Goal: Task Accomplishment & Management: Manage account settings

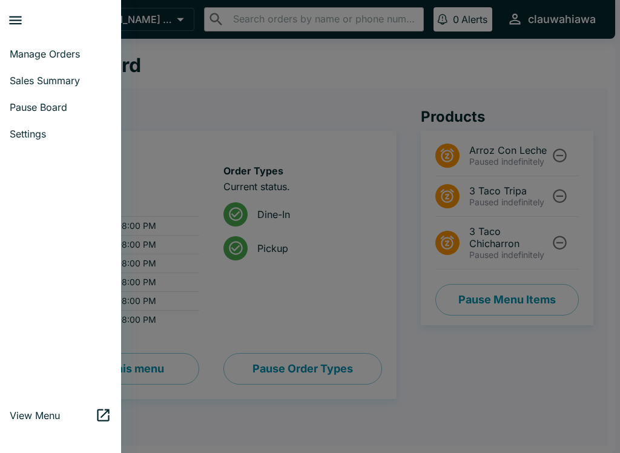
click at [78, 53] on span "Manage Orders" at bounding box center [61, 54] width 102 height 12
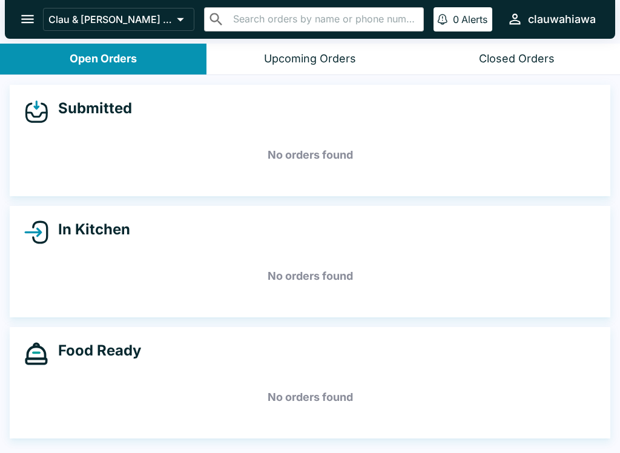
click at [278, 62] on div "Upcoming Orders" at bounding box center [310, 59] width 92 height 14
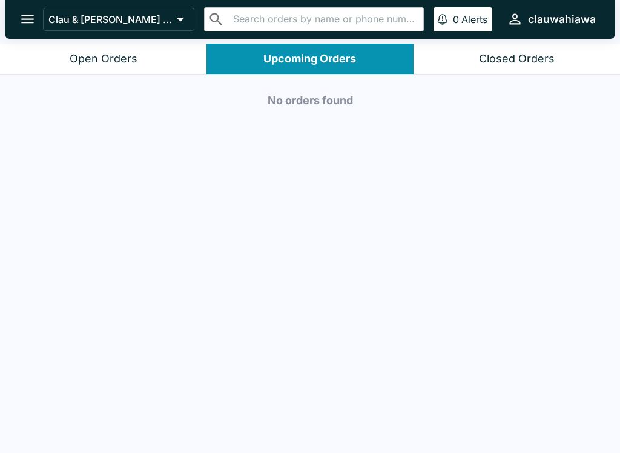
click at [126, 63] on div "Open Orders" at bounding box center [104, 59] width 68 height 14
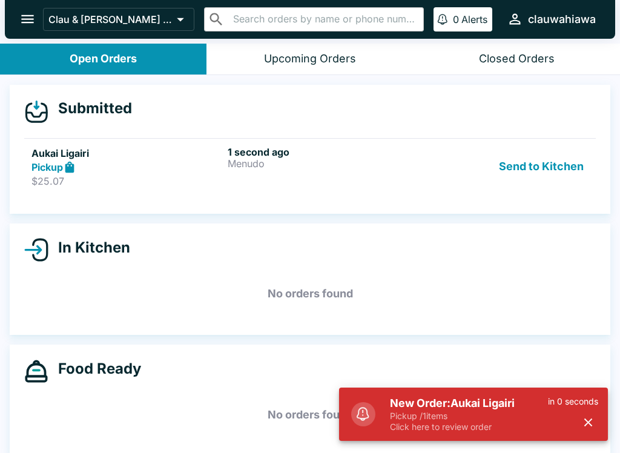
click at [268, 174] on div "1 second ago Menudo" at bounding box center [323, 167] width 191 height 42
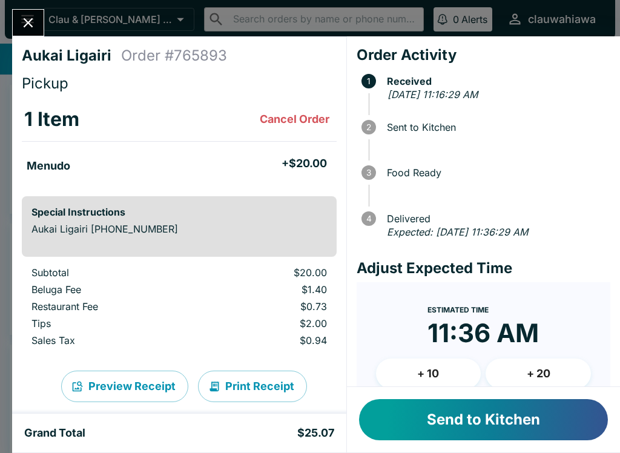
click at [23, 15] on icon "Close" at bounding box center [28, 23] width 16 height 16
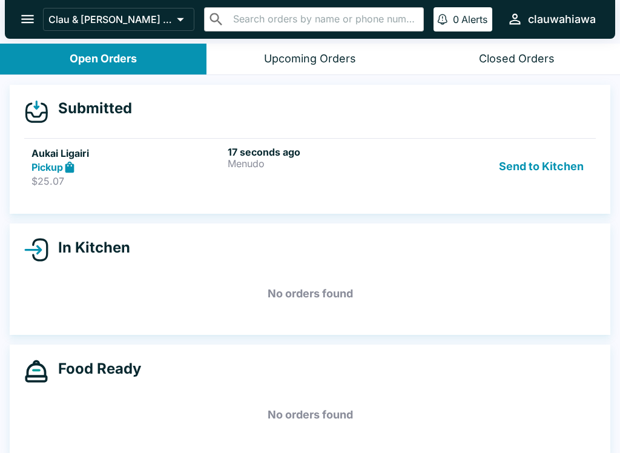
click at [24, 15] on icon "open drawer" at bounding box center [27, 19] width 16 height 16
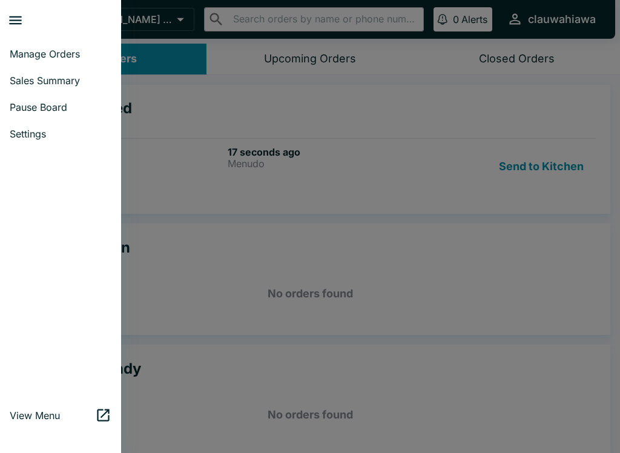
click at [90, 101] on link "Pause Board" at bounding box center [60, 107] width 121 height 27
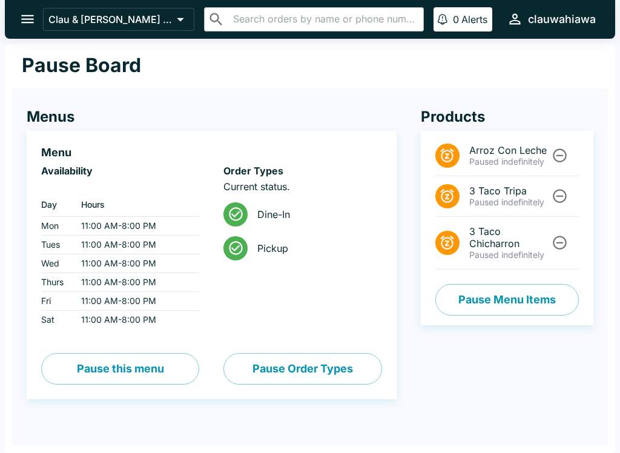
click at [534, 295] on button "Pause Menu Items" at bounding box center [507, 299] width 144 height 31
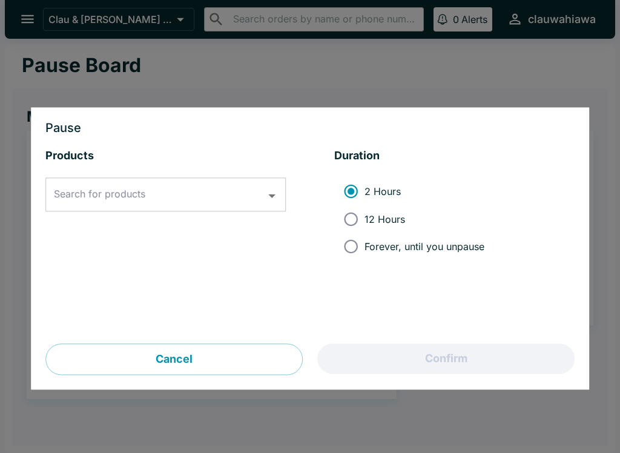
click at [248, 192] on input "Search for products" at bounding box center [156, 195] width 211 height 23
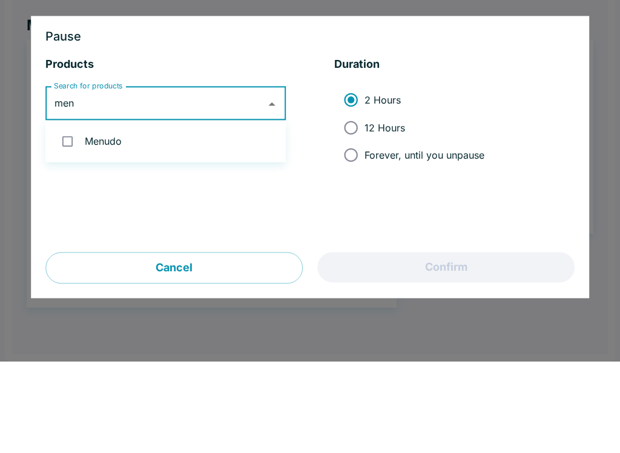
type input "menu"
click at [66, 220] on input "checkbox" at bounding box center [67, 232] width 25 height 25
checkbox input "true"
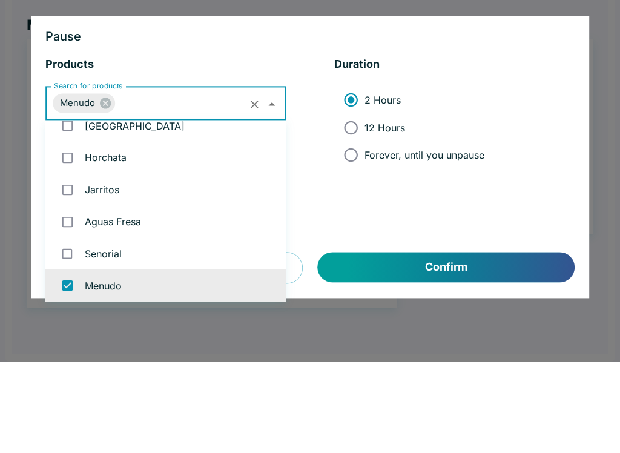
click at [242, 184] on input "Search for products" at bounding box center [182, 195] width 130 height 23
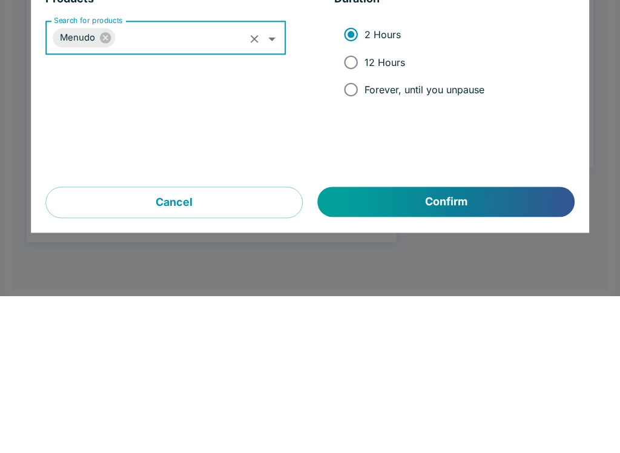
click at [419, 233] on label "Forever, until you unpause" at bounding box center [410, 246] width 147 height 27
click at [365, 233] on input "Forever, until you unpause" at bounding box center [350, 246] width 27 height 27
radio input "true"
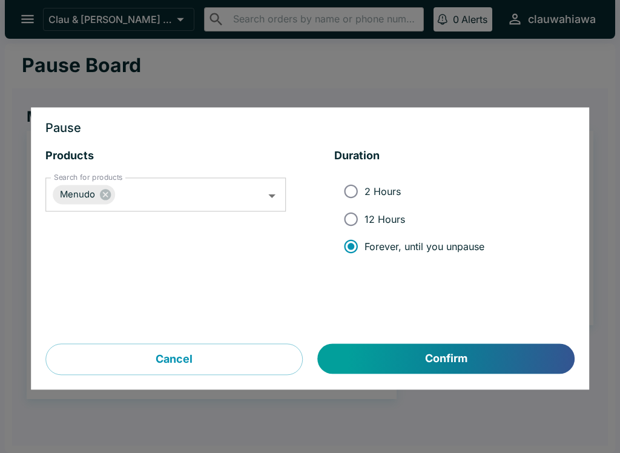
click at [477, 354] on button "Confirm" at bounding box center [446, 359] width 257 height 30
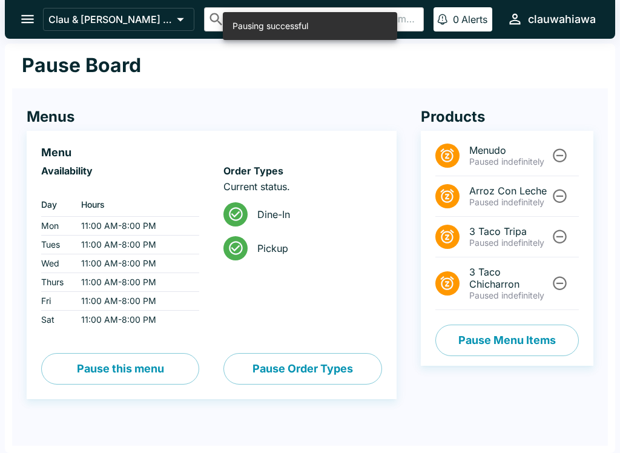
click at [546, 340] on button "Pause Menu Items" at bounding box center [507, 340] width 144 height 31
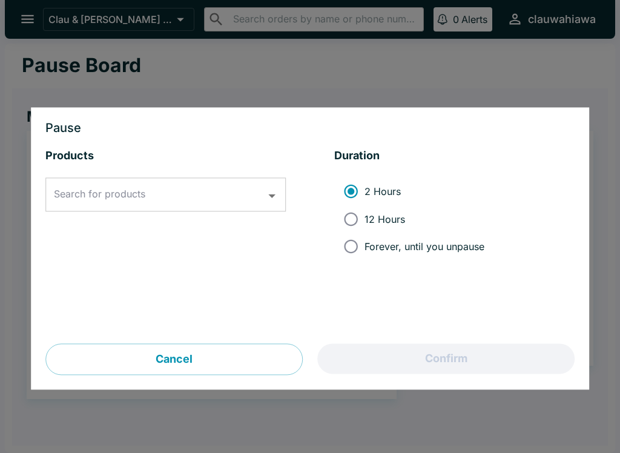
click at [263, 196] on button "Open" at bounding box center [272, 196] width 19 height 19
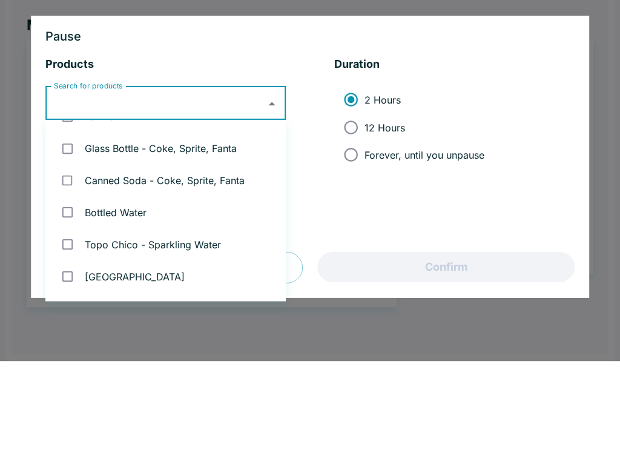
scroll to position [857, 0]
click at [435, 5] on div at bounding box center [310, 226] width 620 height 453
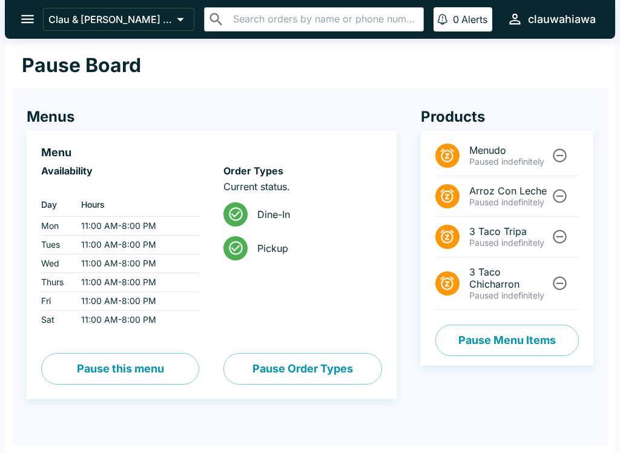
click at [22, 22] on icon "open drawer" at bounding box center [27, 19] width 16 height 16
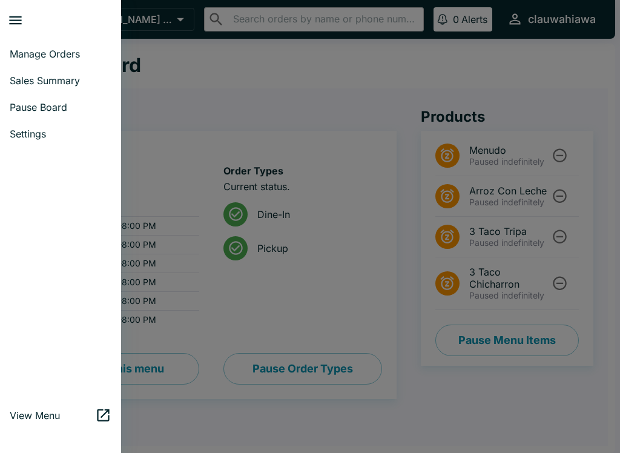
click at [76, 52] on span "Manage Orders" at bounding box center [61, 54] width 102 height 12
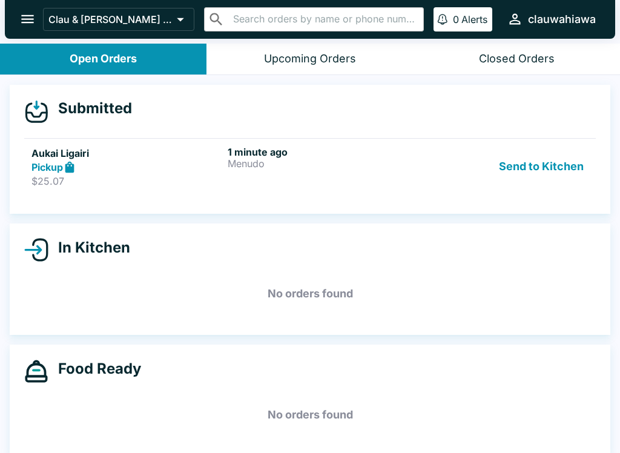
click at [383, 154] on h6 "1 minute ago" at bounding box center [323, 152] width 191 height 12
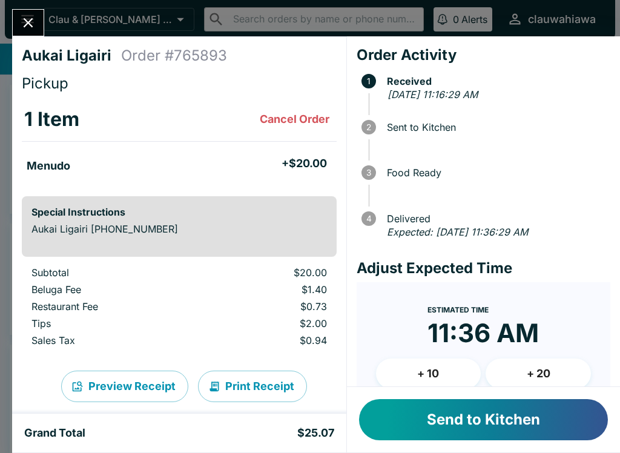
click at [305, 116] on button "Cancel Order" at bounding box center [294, 119] width 79 height 24
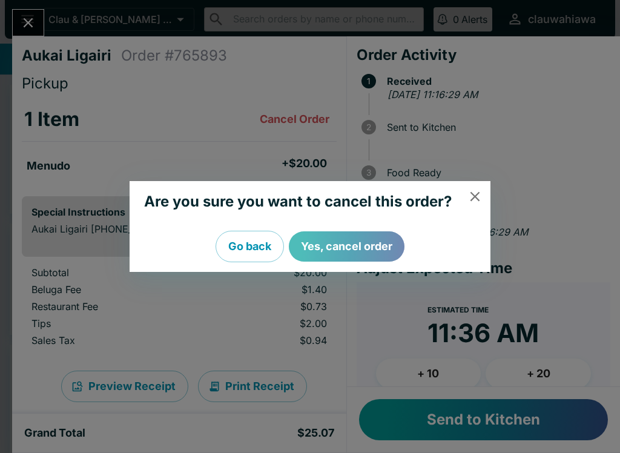
click at [389, 240] on button "Yes, cancel order" at bounding box center [347, 246] width 116 height 30
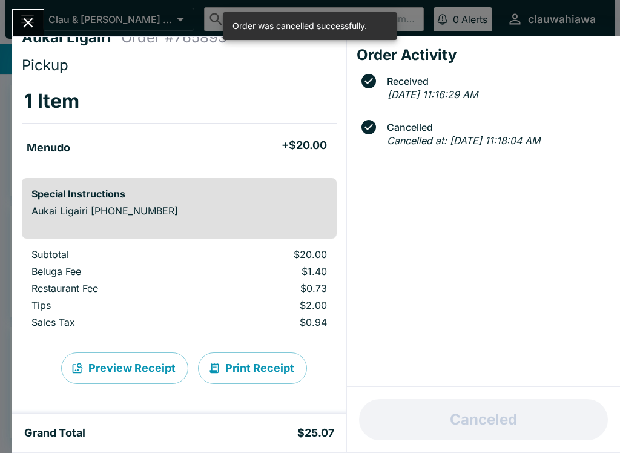
scroll to position [18, 0]
click at [279, 365] on button "Print Receipt" at bounding box center [252, 367] width 109 height 31
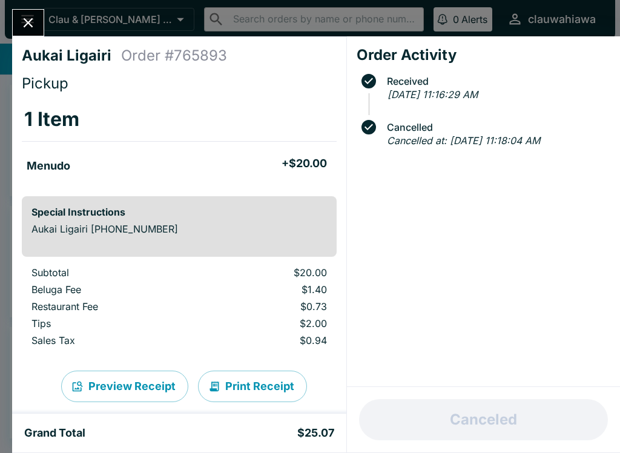
scroll to position [0, 0]
click at [27, 48] on h4 "Aukai Ligairi" at bounding box center [71, 56] width 99 height 18
click at [21, 31] on icon "Close" at bounding box center [28, 23] width 16 height 16
